Goal: Transaction & Acquisition: Purchase product/service

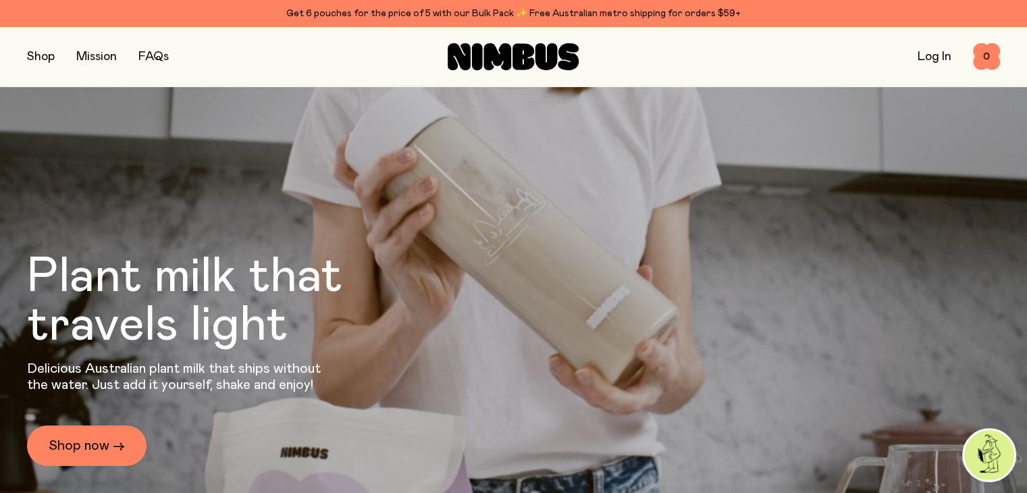
click at [40, 55] on button "button" at bounding box center [41, 56] width 28 height 19
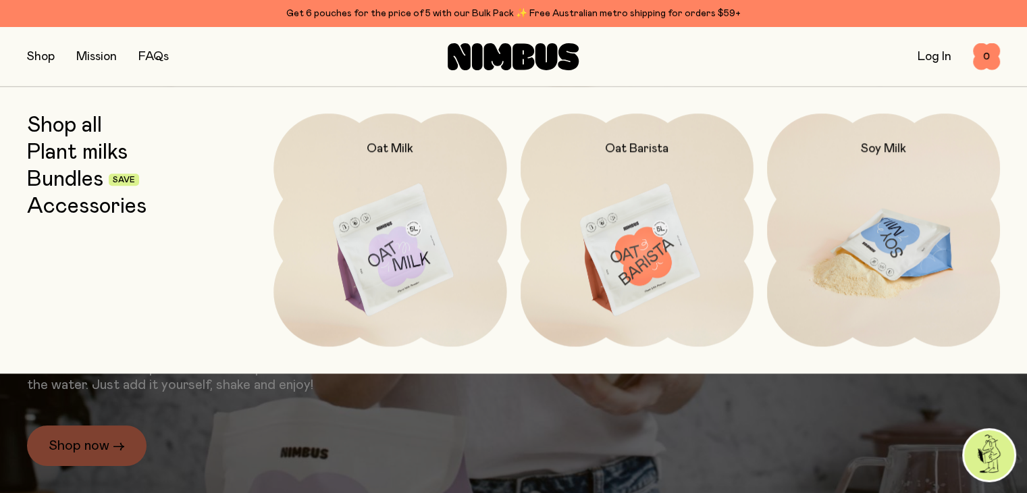
click at [856, 245] on img at bounding box center [883, 250] width 233 height 274
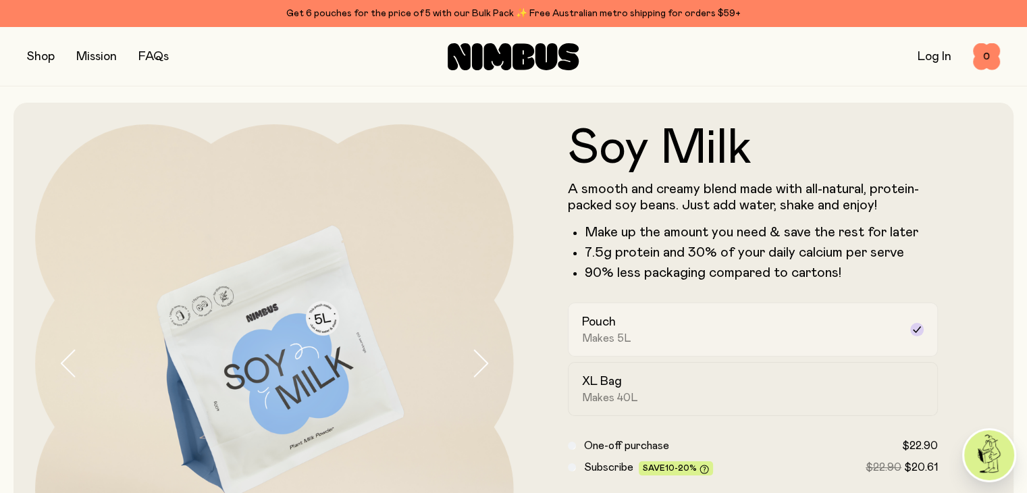
click at [912, 333] on icon at bounding box center [917, 329] width 11 height 11
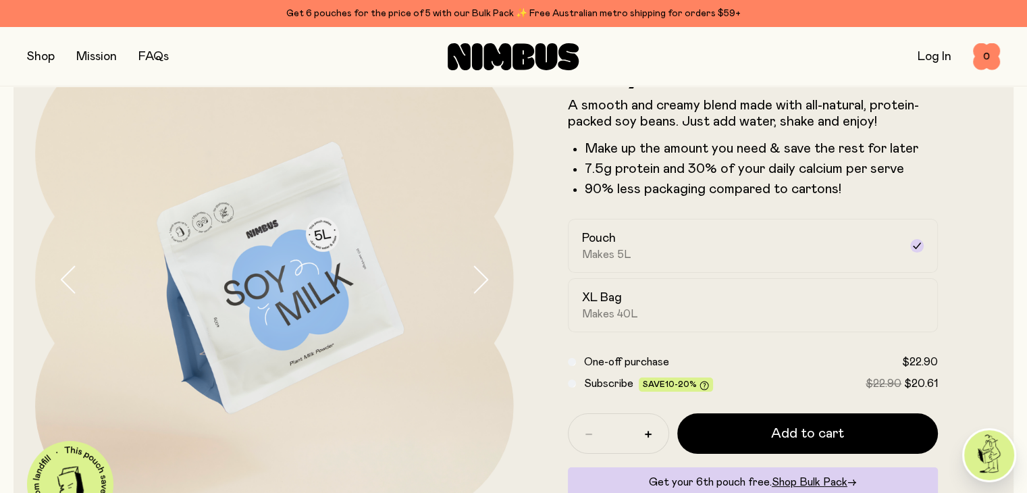
scroll to position [60, 0]
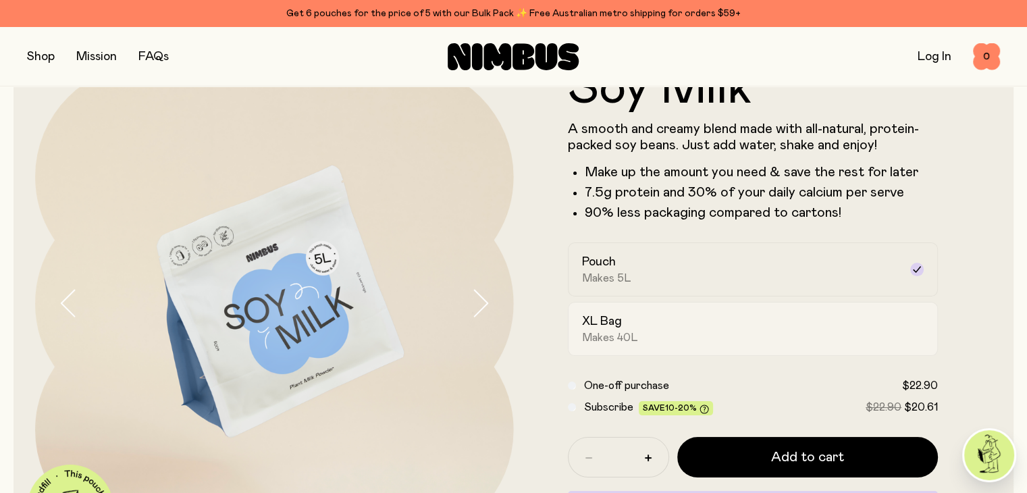
click at [603, 336] on span "Makes 40L" at bounding box center [610, 338] width 56 height 14
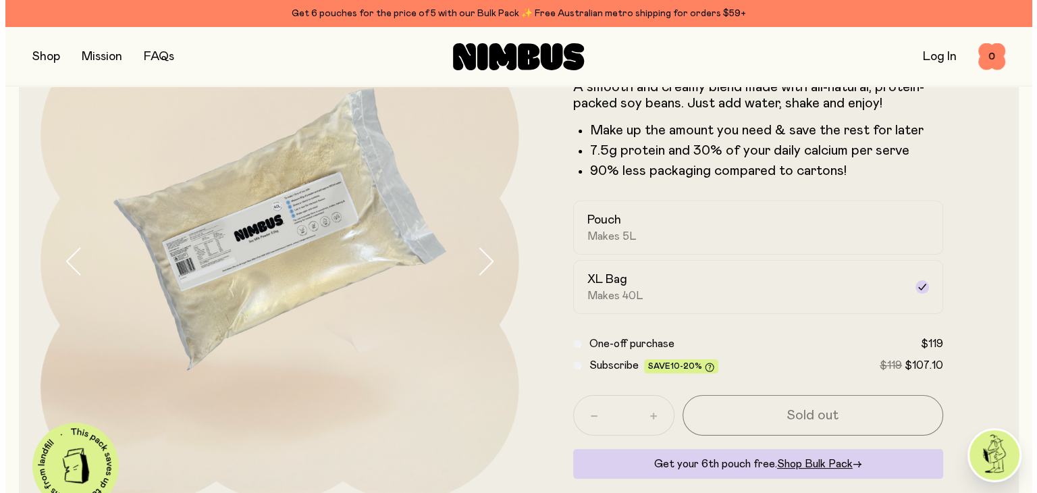
scroll to position [78, 0]
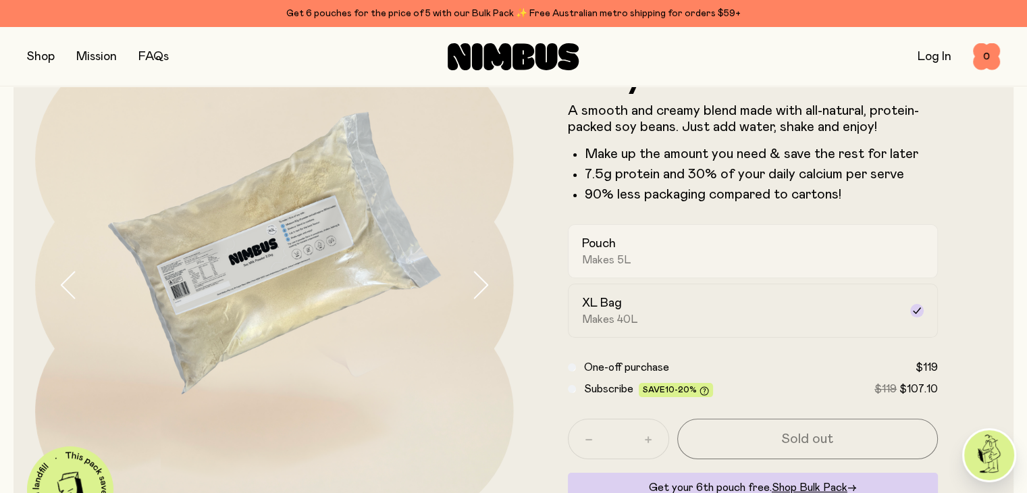
click at [696, 265] on div "Pouch Makes 5L" at bounding box center [741, 251] width 318 height 31
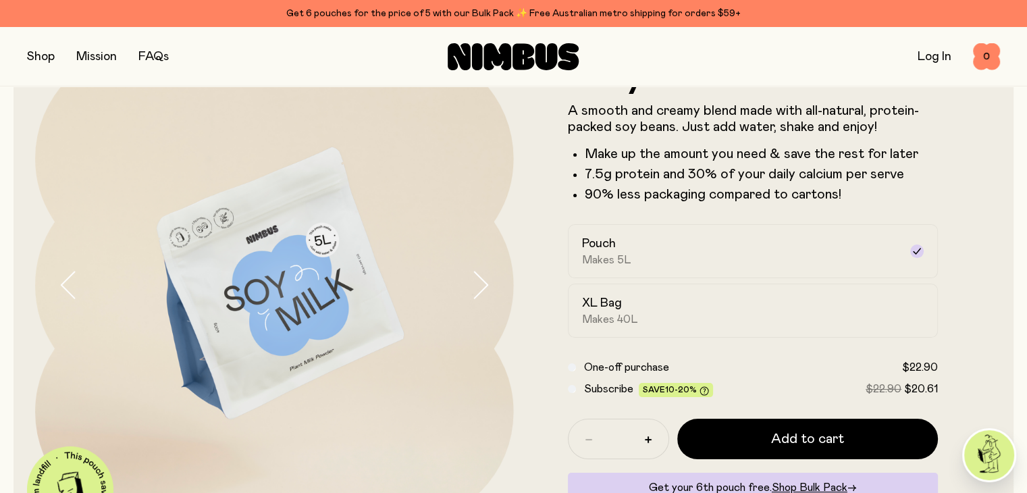
click at [46, 59] on button "button" at bounding box center [41, 56] width 28 height 19
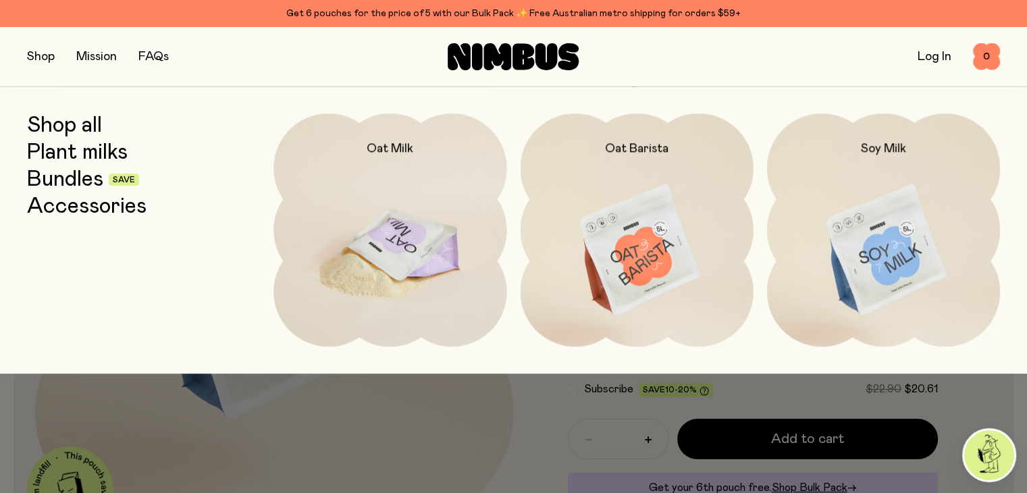
click at [380, 256] on img at bounding box center [390, 250] width 233 height 274
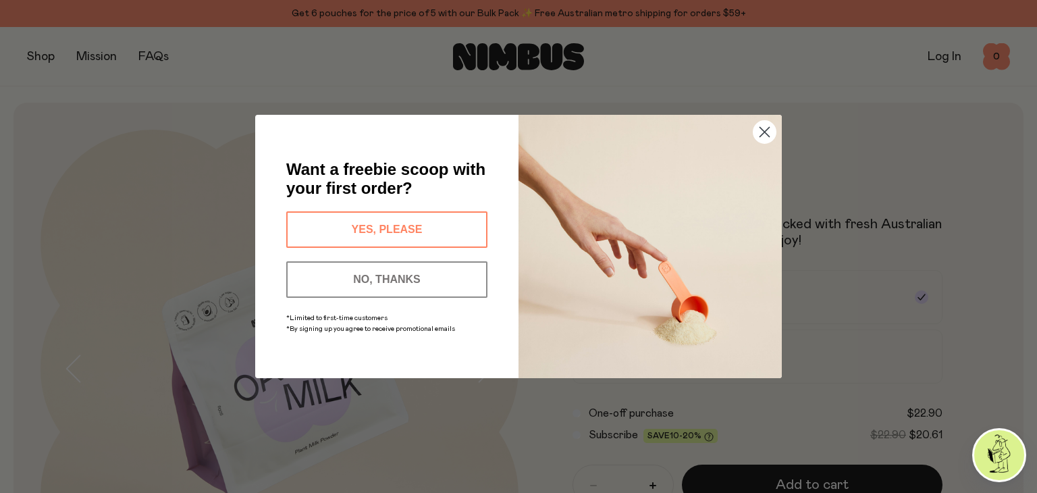
click at [766, 138] on circle "Close dialog" at bounding box center [765, 132] width 22 height 22
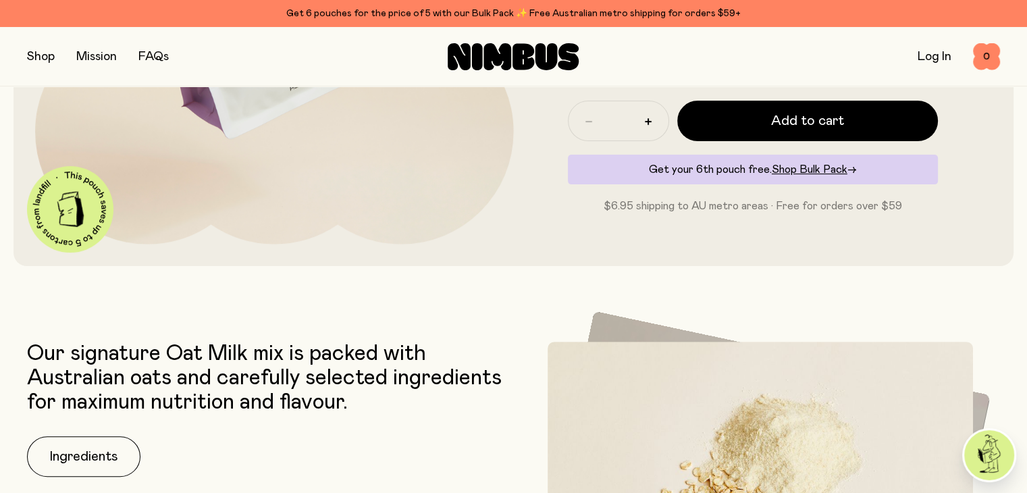
scroll to position [401, 0]
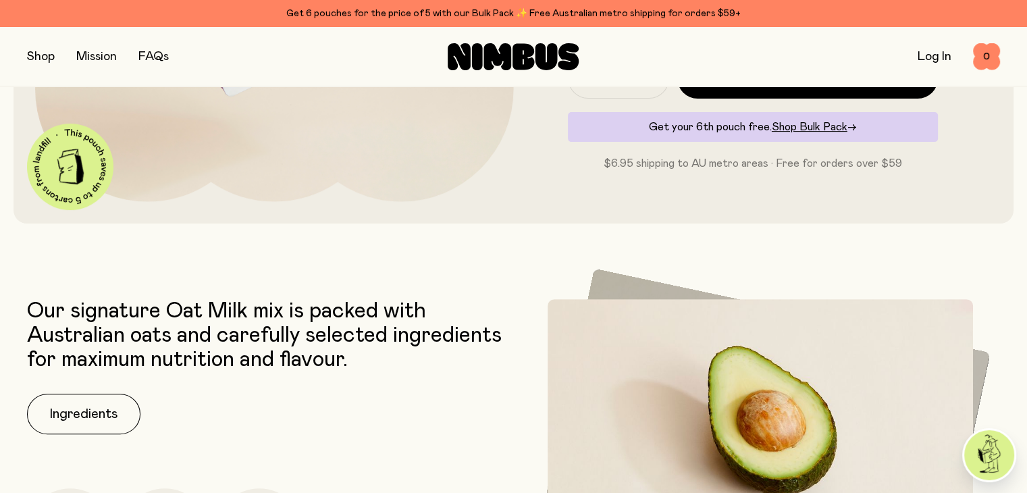
click at [50, 68] on div "Shop Mission FAQs Log In 0 0" at bounding box center [513, 56] width 973 height 59
click at [41, 53] on button "button" at bounding box center [41, 56] width 28 height 19
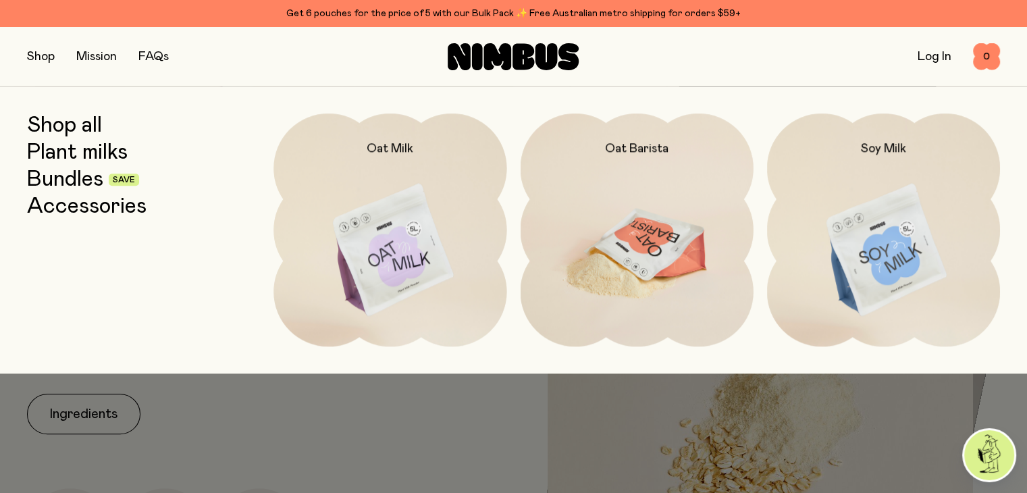
click at [627, 206] on img at bounding box center [637, 250] width 233 height 274
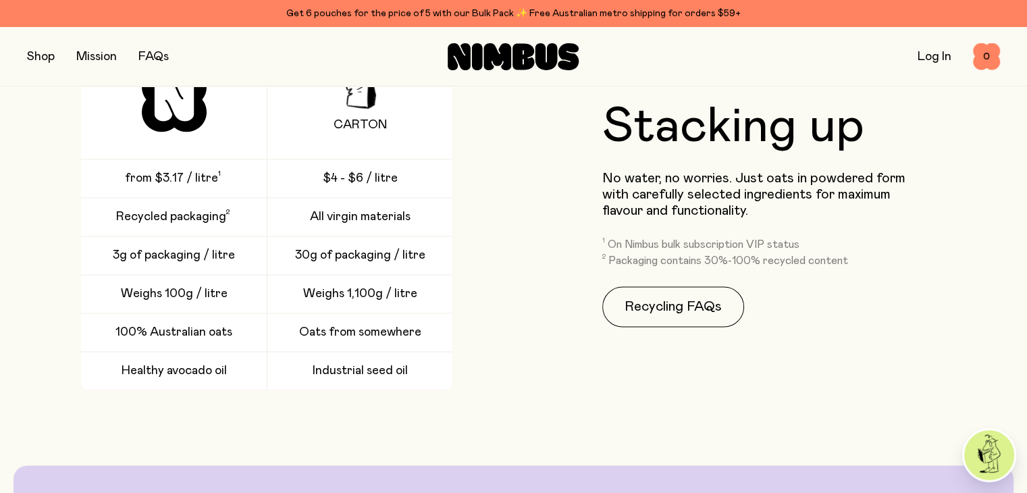
scroll to position [1988, 0]
